Goal: Task Accomplishment & Management: Manage account settings

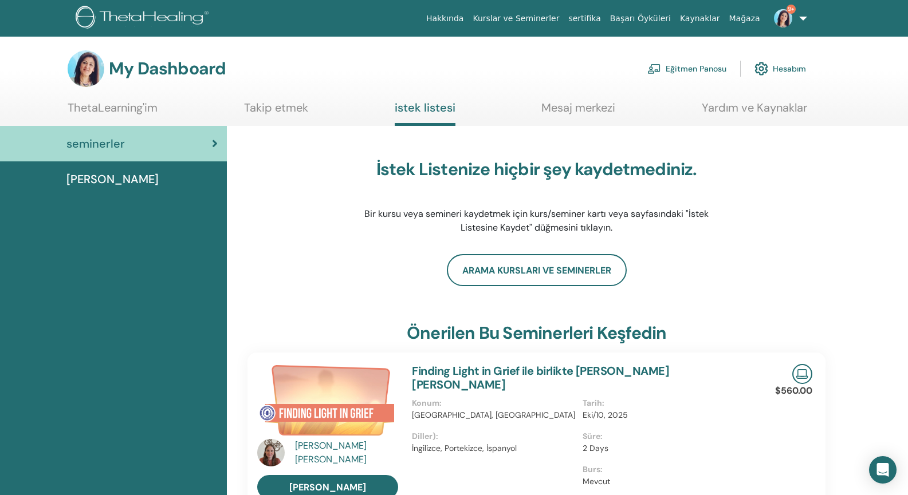
click at [692, 68] on link "Eğitmen Panosu" at bounding box center [686, 68] width 79 height 25
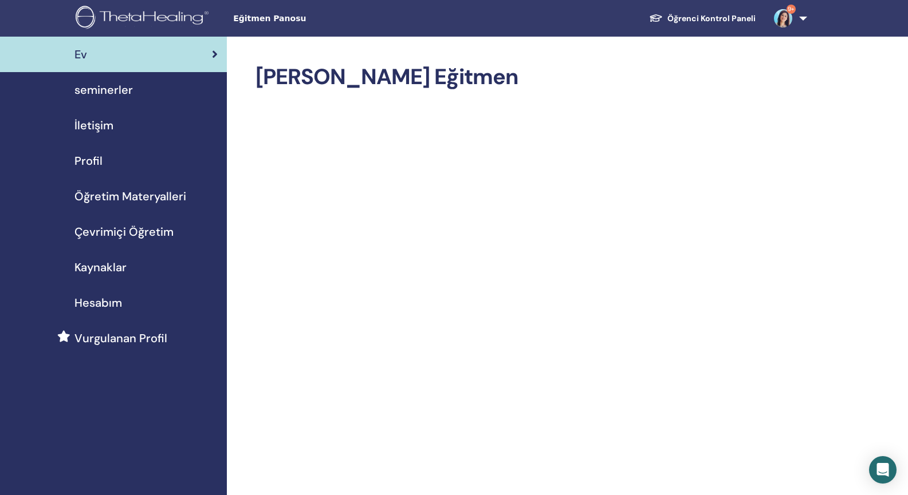
click at [85, 90] on span "seminerler" at bounding box center [103, 89] width 58 height 17
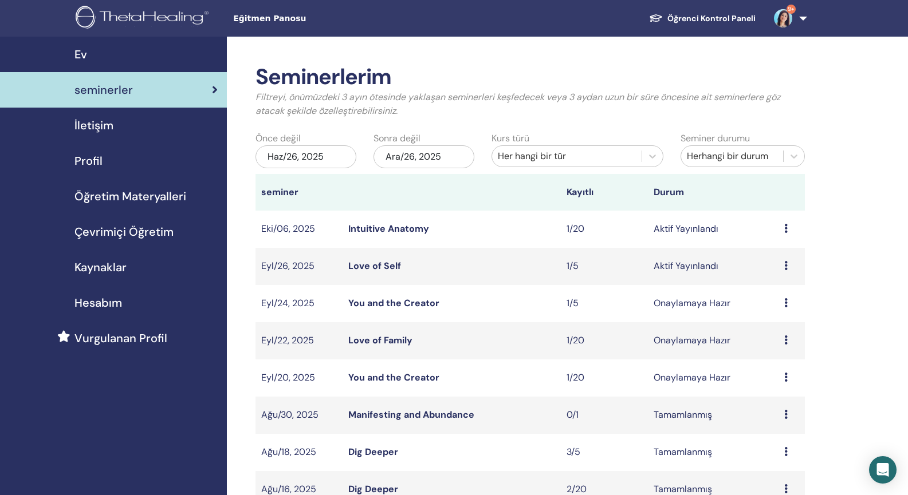
click at [376, 263] on link "Love of Self" at bounding box center [374, 266] width 53 height 12
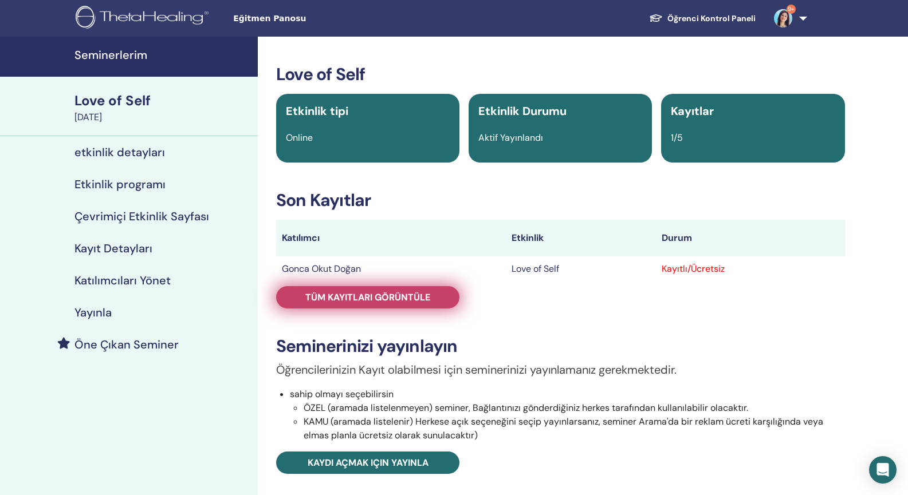
click at [419, 294] on span "Tüm kayıtları görüntüle" at bounding box center [367, 298] width 125 height 12
